Goal: Information Seeking & Learning: Learn about a topic

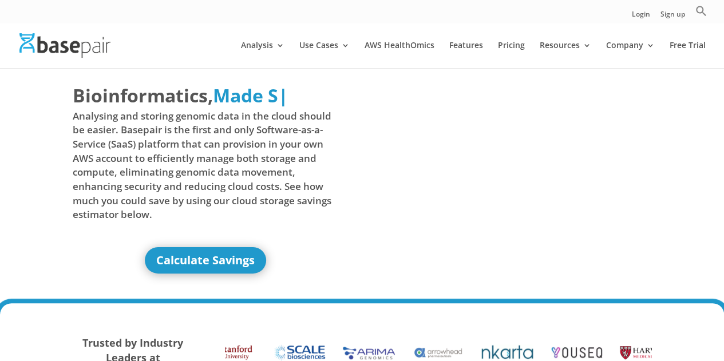
click at [37, 245] on div "Bioinformatics, Delivered Made Simple Accelerated Federated Made S | Analysing …" at bounding box center [362, 186] width 724 height 236
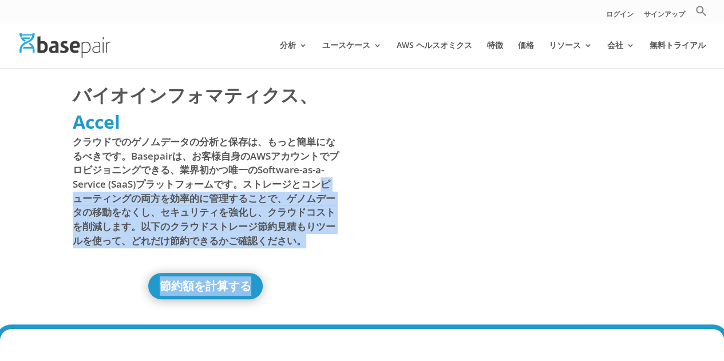
drag, startPoint x: 324, startPoint y: 185, endPoint x: 312, endPoint y: 272, distance: 87.9
click at [312, 272] on div "バイオインフォマティクス、 配信がシンプルに高速化フェデレーション Accel ​ クラウドでのゲノムデータの分析と保存は、もっと簡単になるべきです。Base…" at bounding box center [206, 190] width 266 height 217
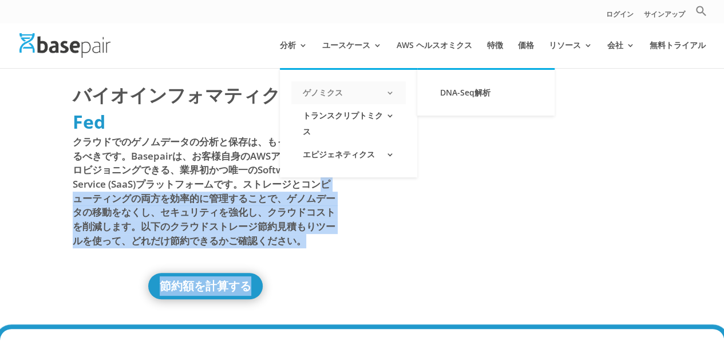
click at [323, 88] on font "ゲノミクス" at bounding box center [323, 92] width 40 height 11
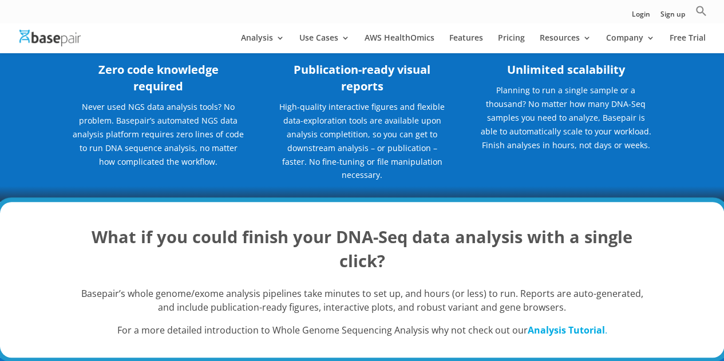
scroll to position [171, 0]
